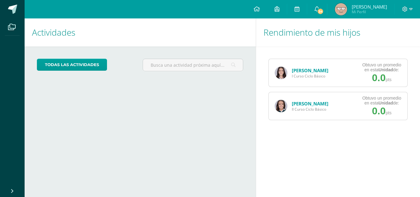
click at [294, 103] on link "[PERSON_NAME]" at bounding box center [310, 104] width 37 height 6
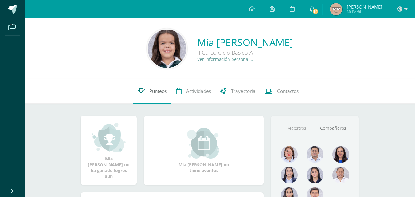
click at [146, 93] on link "Punteos" at bounding box center [152, 91] width 38 height 25
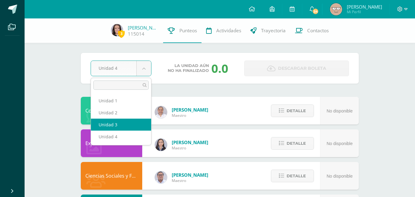
select select "Unidad 3"
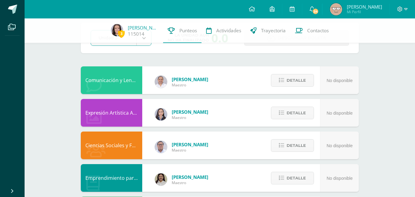
scroll to position [29, 0]
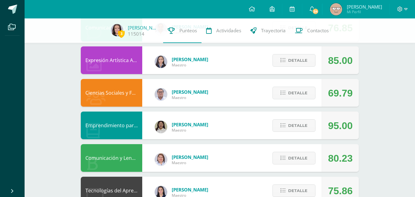
scroll to position [86, 0]
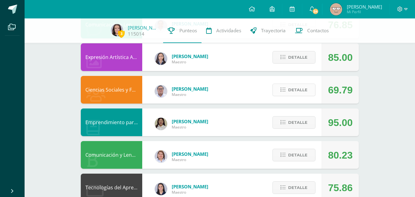
click at [281, 91] on button "Detalle" at bounding box center [294, 90] width 43 height 13
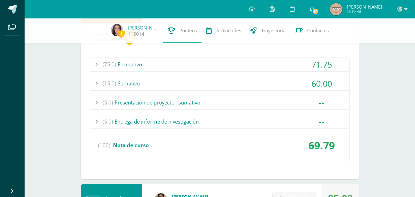
scroll to position [172, 0]
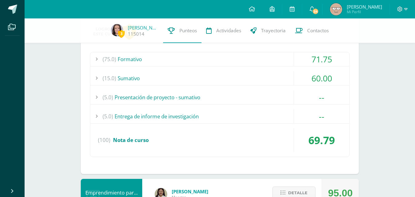
click at [281, 91] on div "(5.0) Presentación de proyecto - sumativo" at bounding box center [219, 97] width 259 height 14
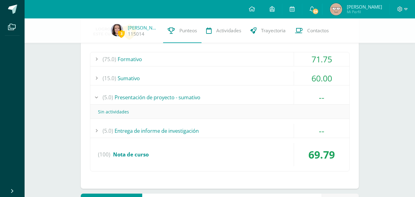
click at [281, 91] on div "(5.0) Presentación de proyecto - sumativo" at bounding box center [219, 97] width 259 height 14
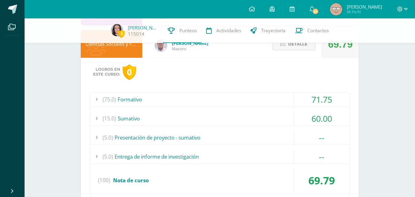
scroll to position [144, 0]
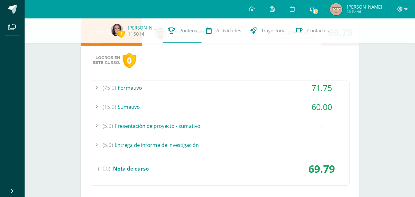
click at [272, 110] on div "(15.0) Sumativo" at bounding box center [219, 107] width 259 height 14
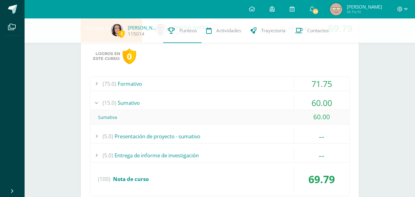
scroll to position [151, 0]
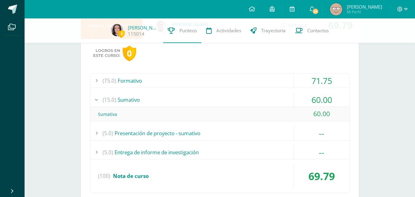
click at [273, 77] on div "(75.0) Formativo" at bounding box center [219, 81] width 259 height 14
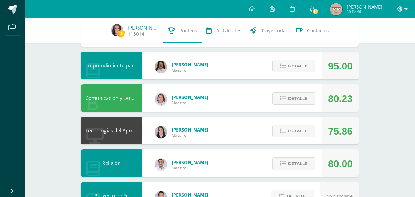
scroll to position [402, 0]
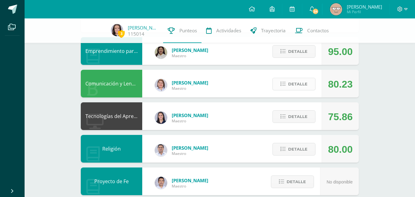
click at [291, 85] on span "Detalle" at bounding box center [297, 83] width 19 height 11
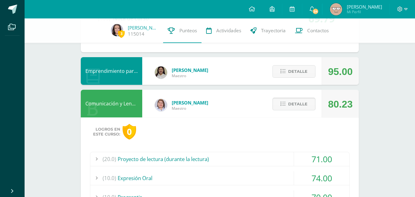
scroll to position [371, 0]
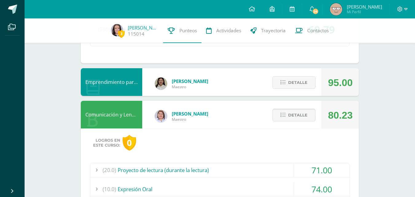
click at [293, 116] on span "Detalle" at bounding box center [297, 114] width 19 height 11
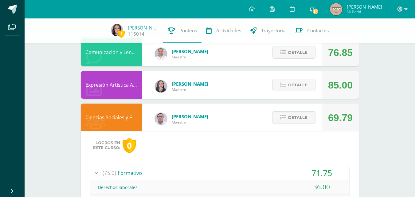
scroll to position [57, 0]
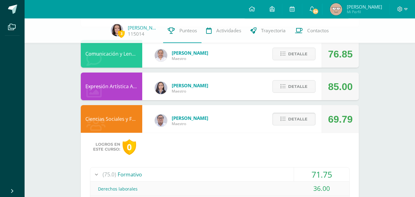
click at [294, 113] on span "Detalle" at bounding box center [297, 118] width 19 height 11
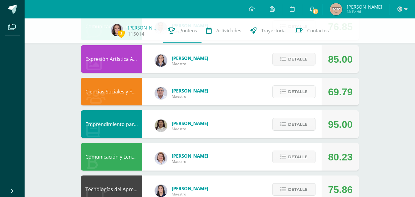
scroll to position [0, 0]
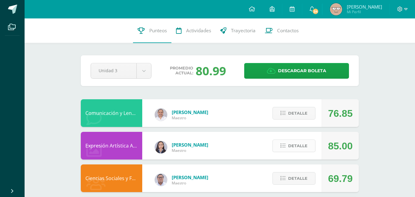
click at [294, 141] on span "Detalle" at bounding box center [297, 145] width 19 height 11
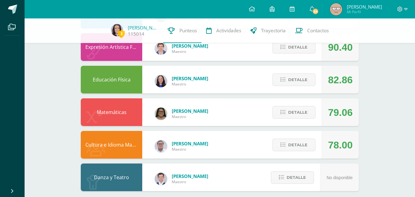
scroll to position [514, 0]
